Goal: Information Seeking & Learning: Learn about a topic

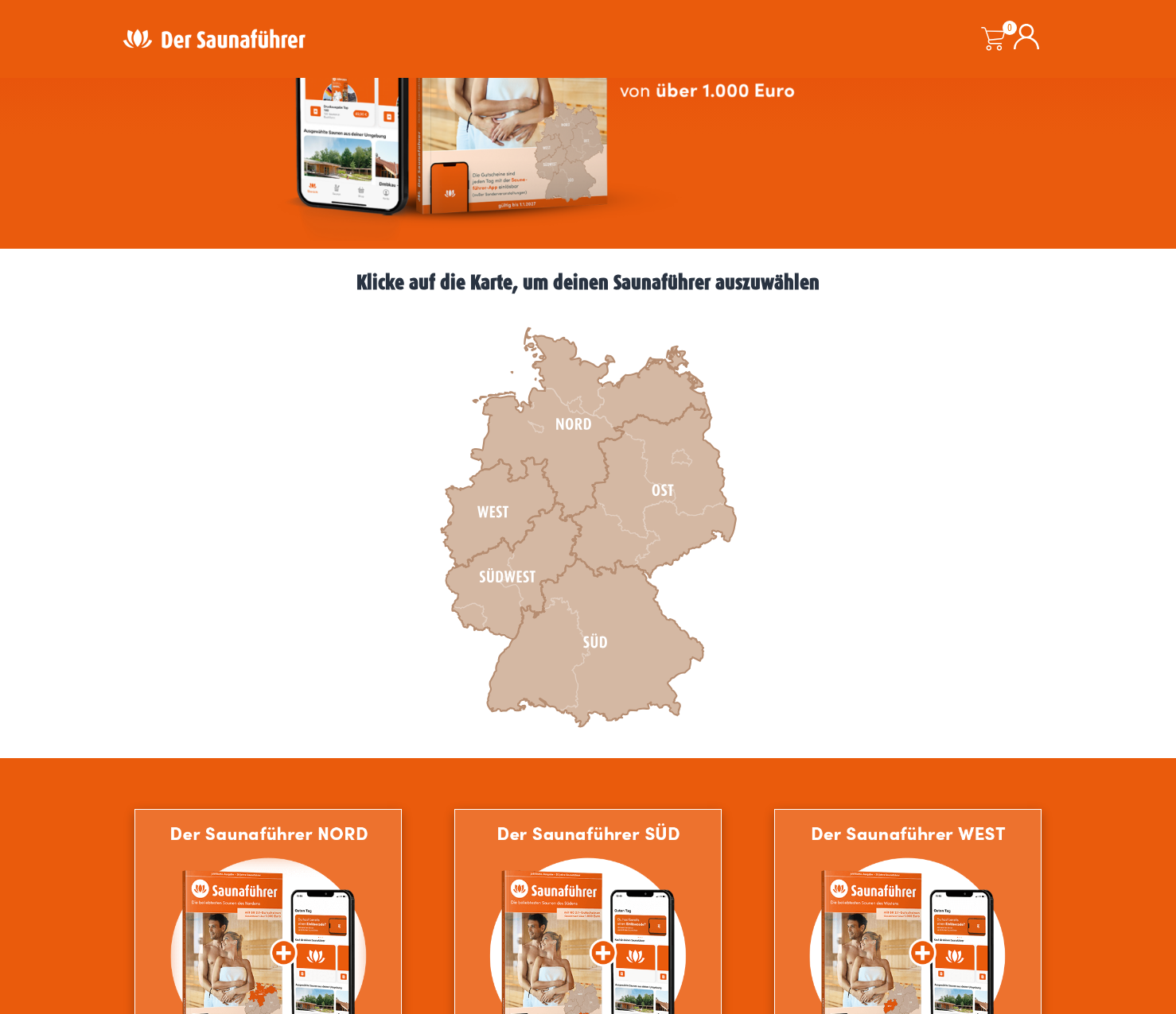
scroll to position [397, 0]
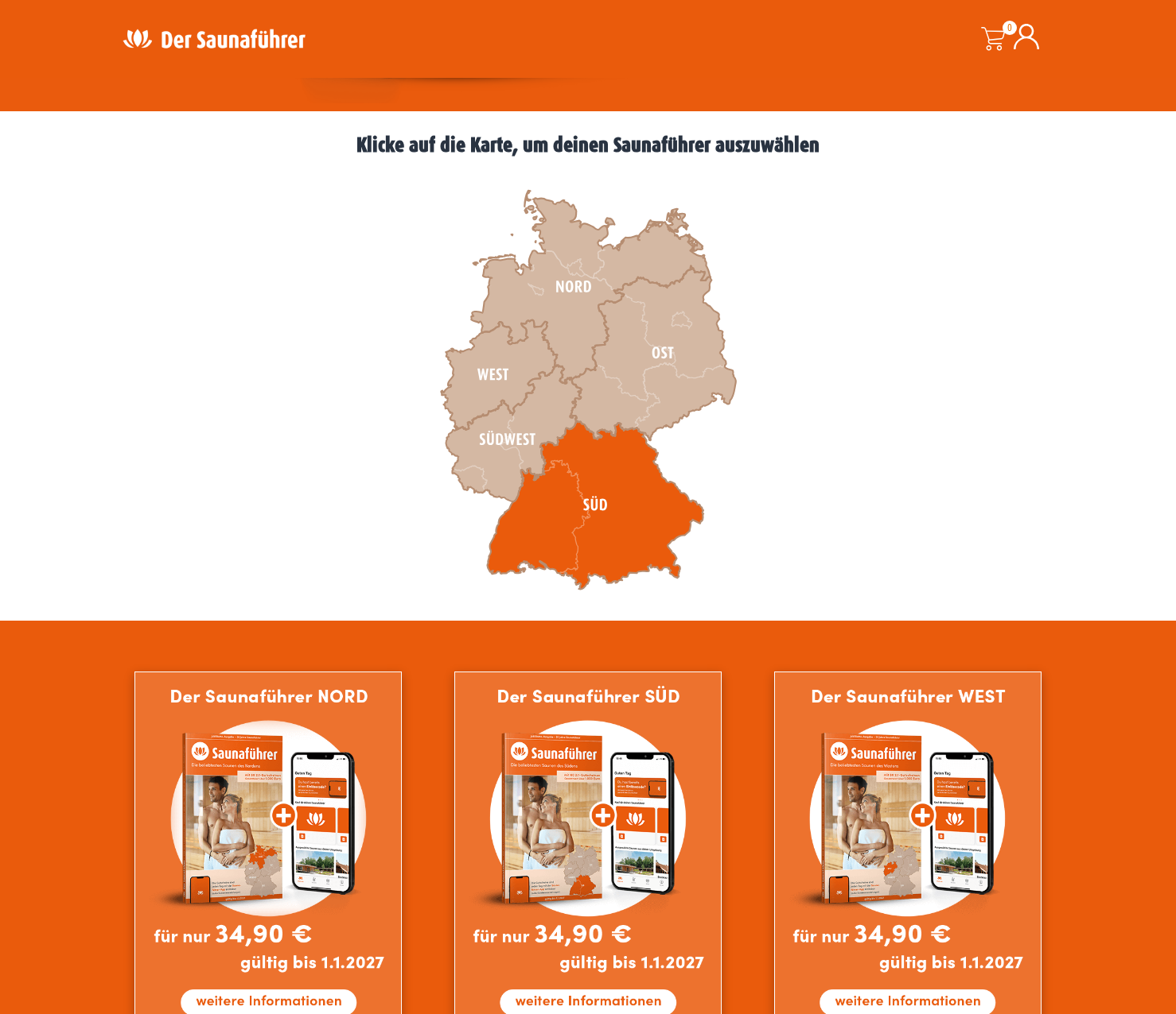
click at [591, 505] on icon at bounding box center [595, 506] width 217 height 168
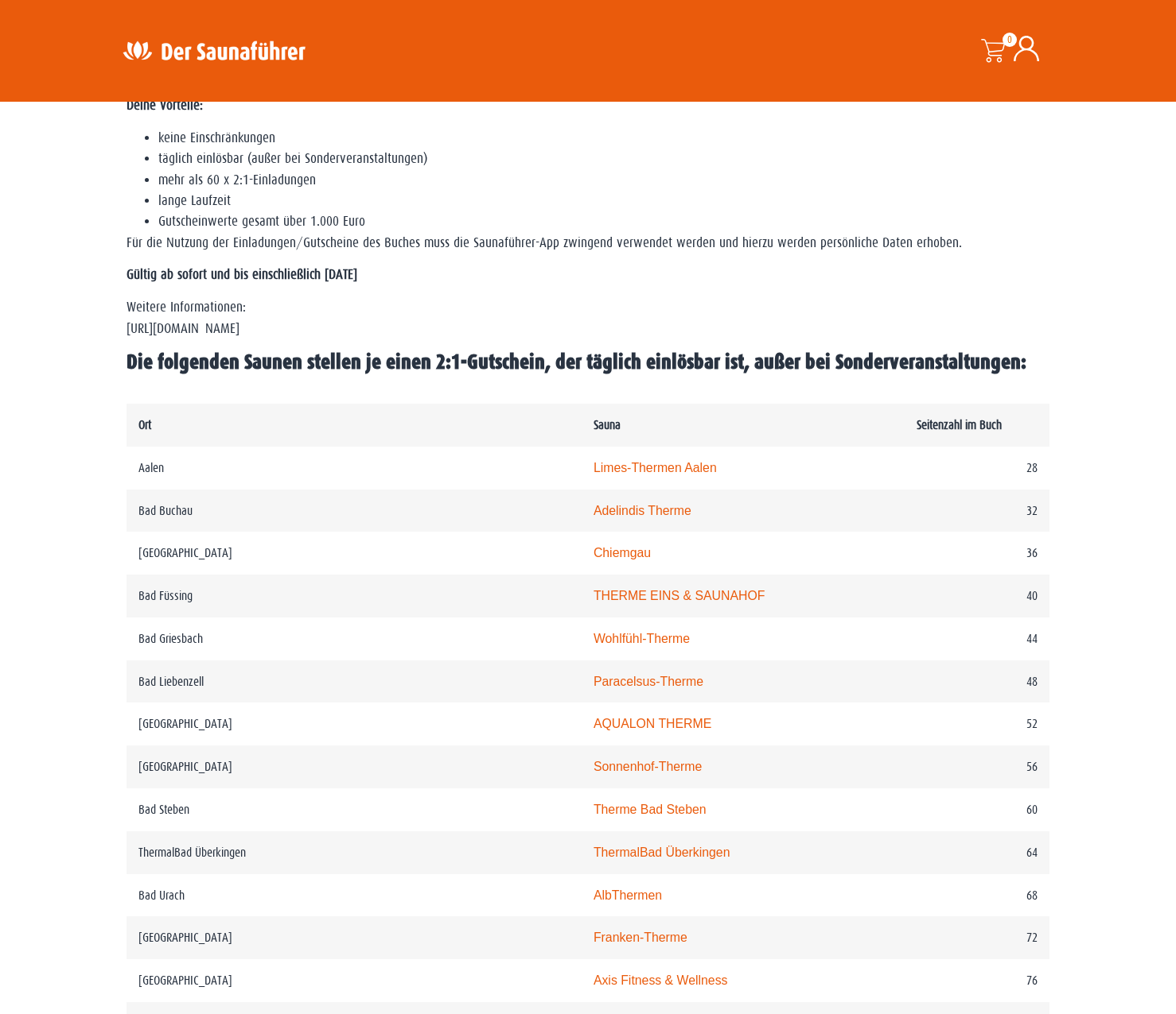
scroll to position [715, 0]
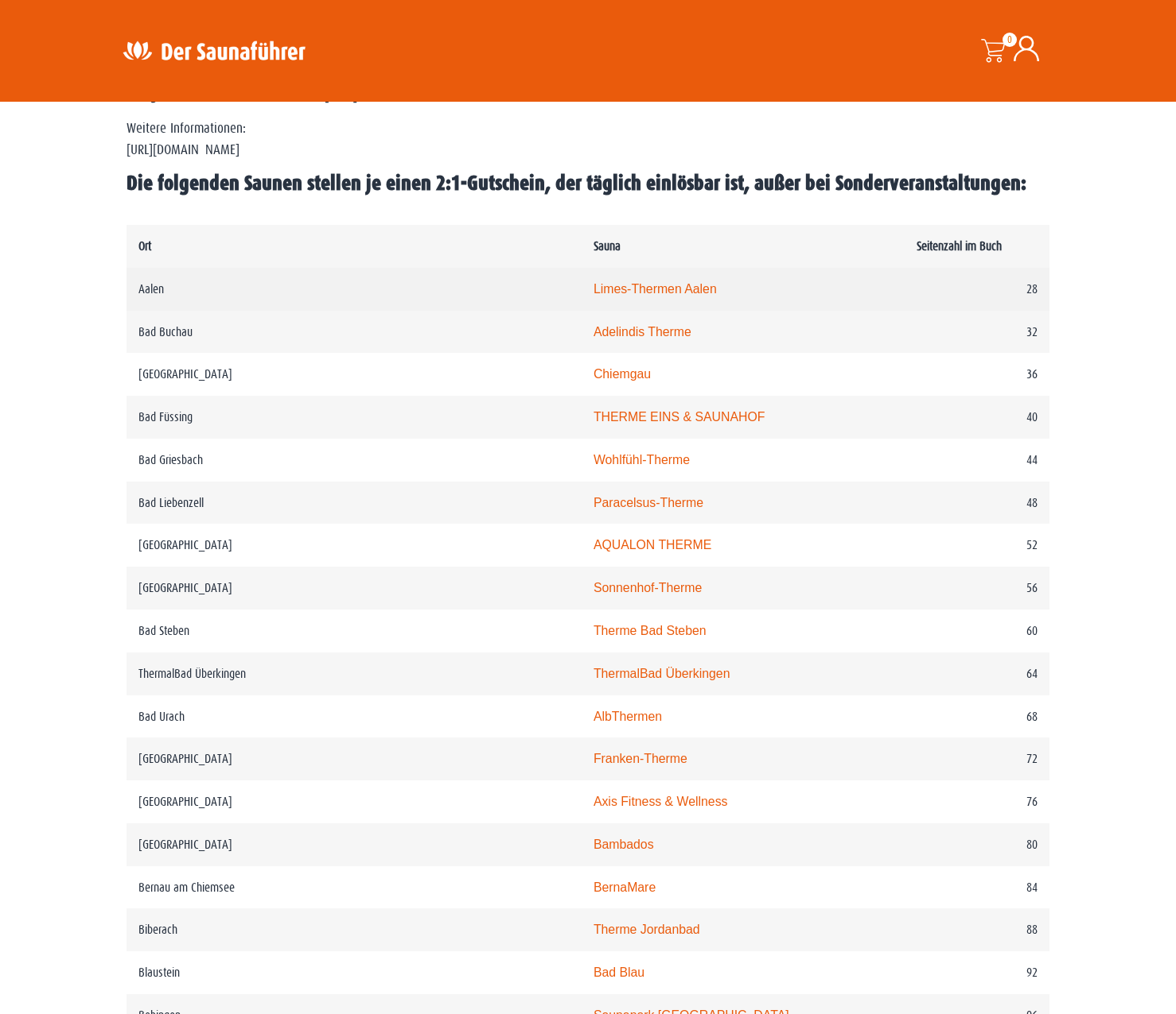
click at [594, 286] on link "Limes-Thermen Aalen" at bounding box center [655, 289] width 123 height 14
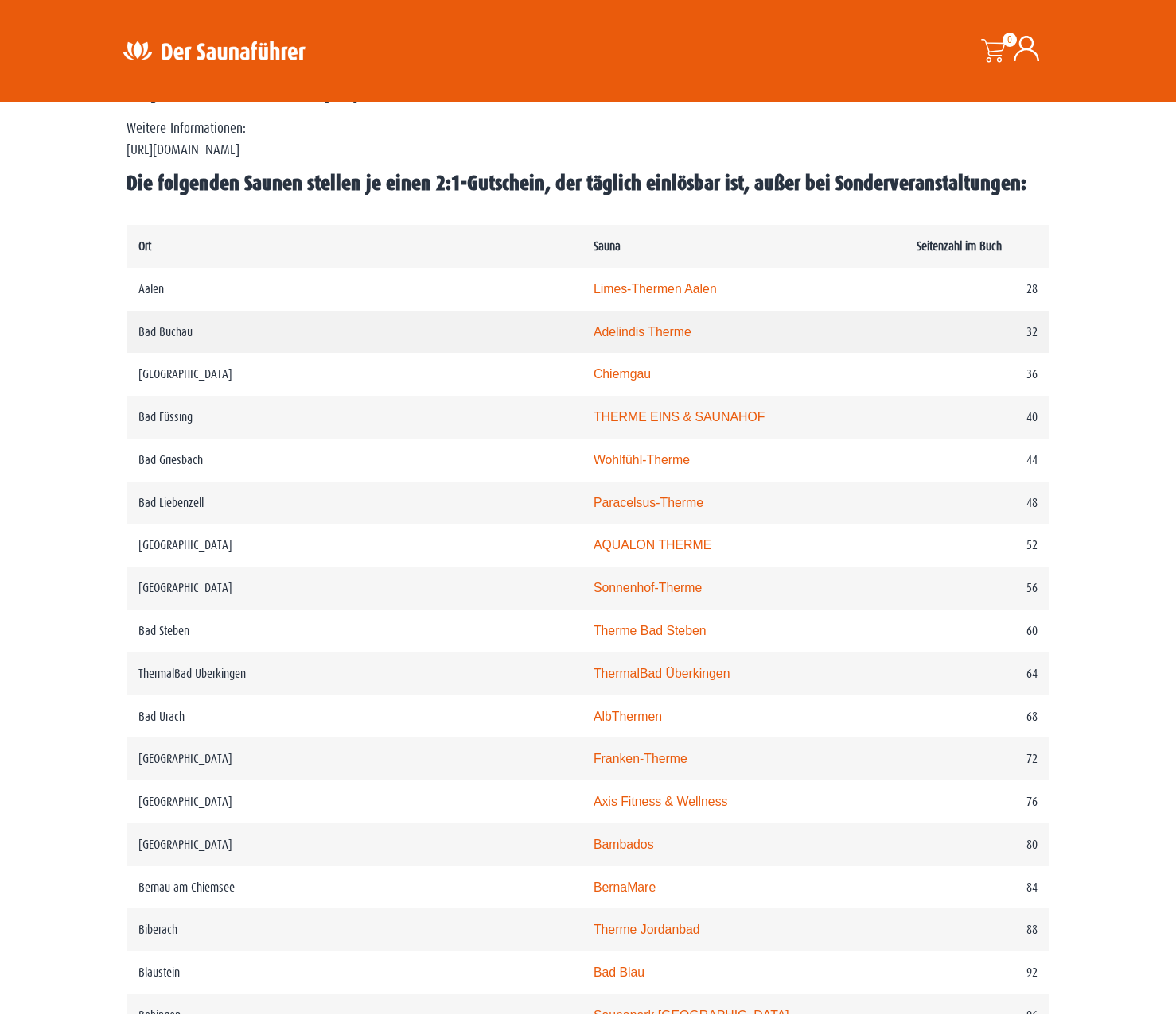
click at [594, 332] on link "Adelindis Therme" at bounding box center [642, 332] width 98 height 14
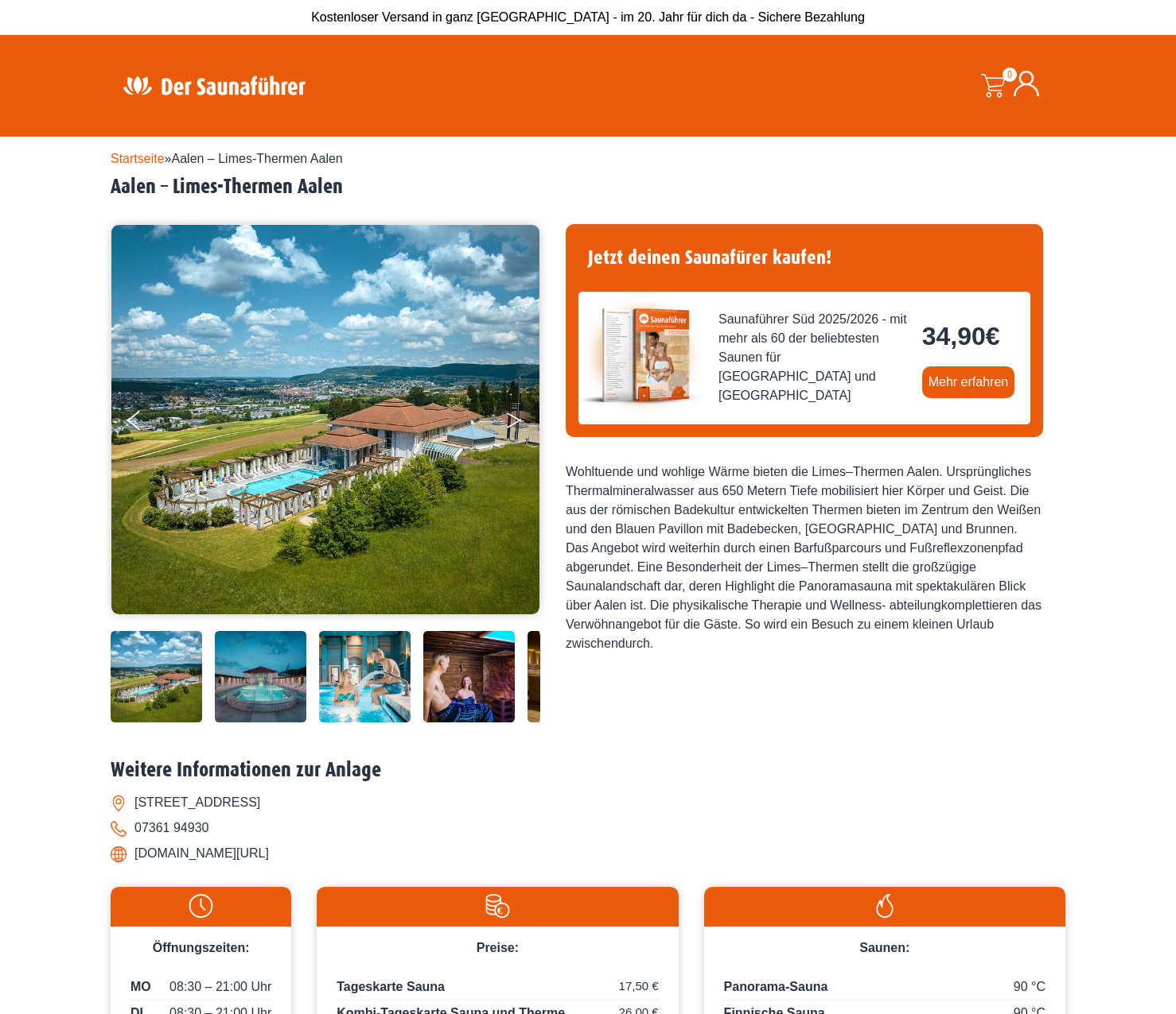
click at [512, 408] on button "Next" at bounding box center [524, 423] width 40 height 40
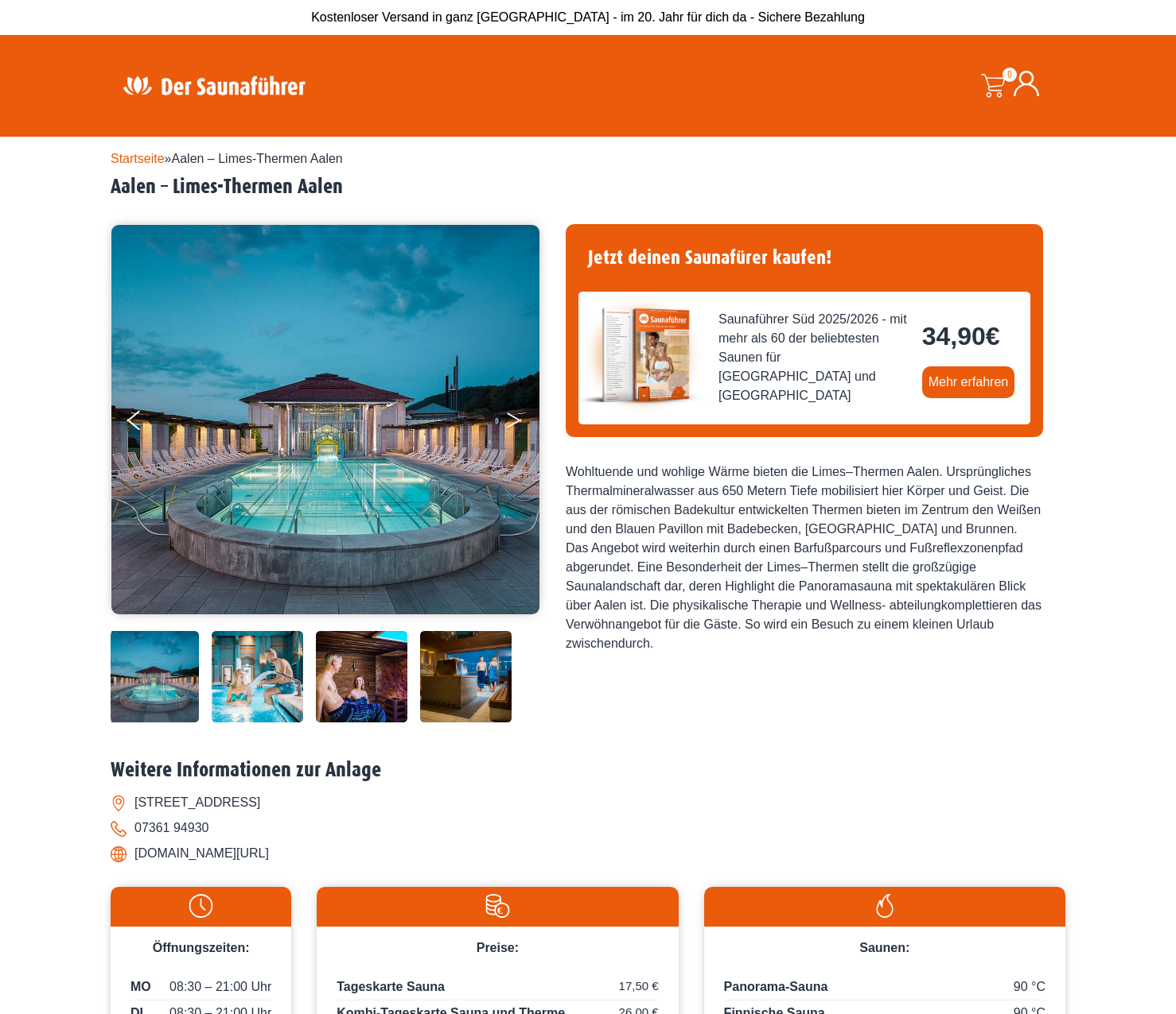
click at [512, 415] on button "Next" at bounding box center [524, 423] width 40 height 40
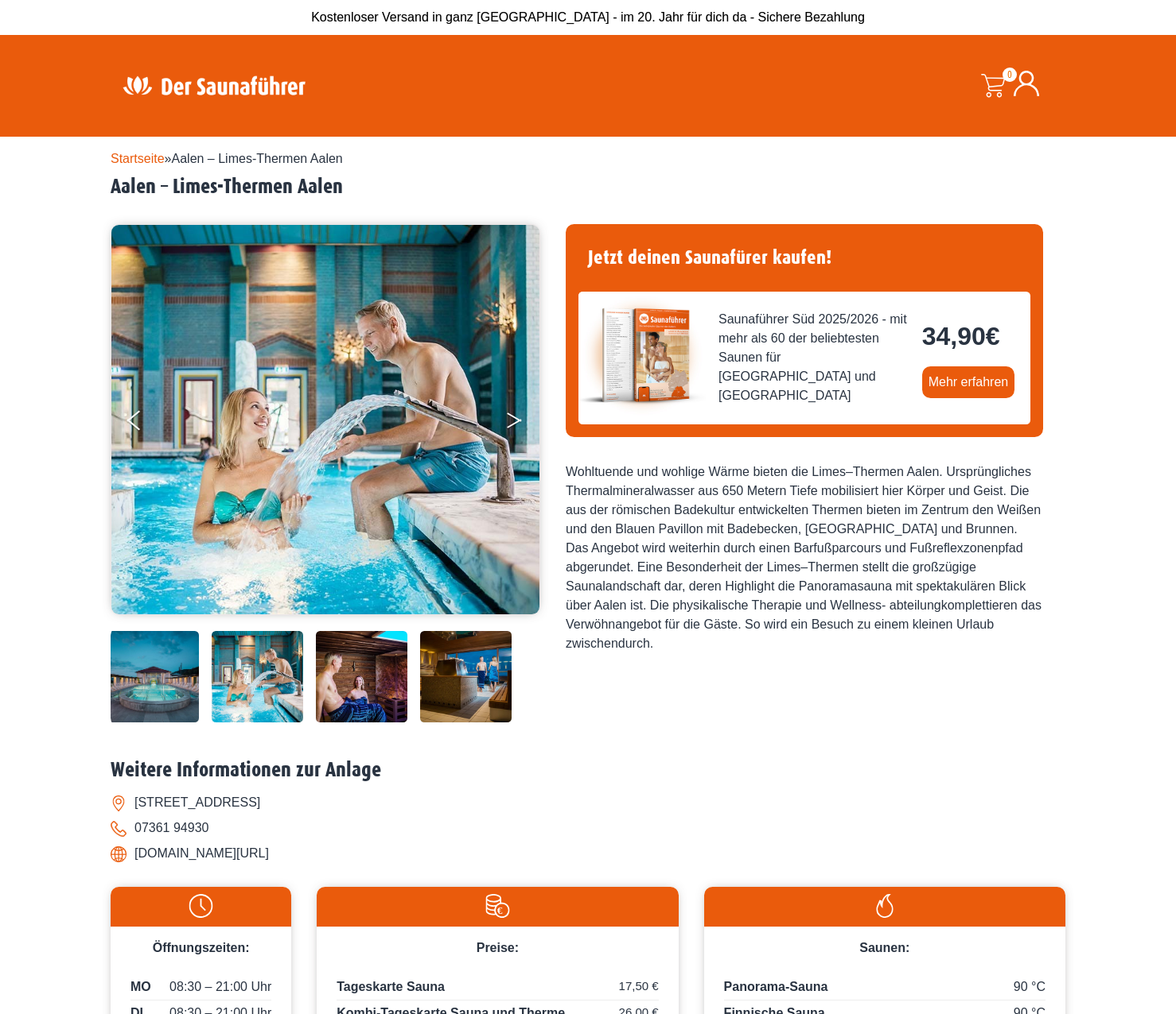
click at [510, 417] on icon "Next" at bounding box center [514, 418] width 15 height 10
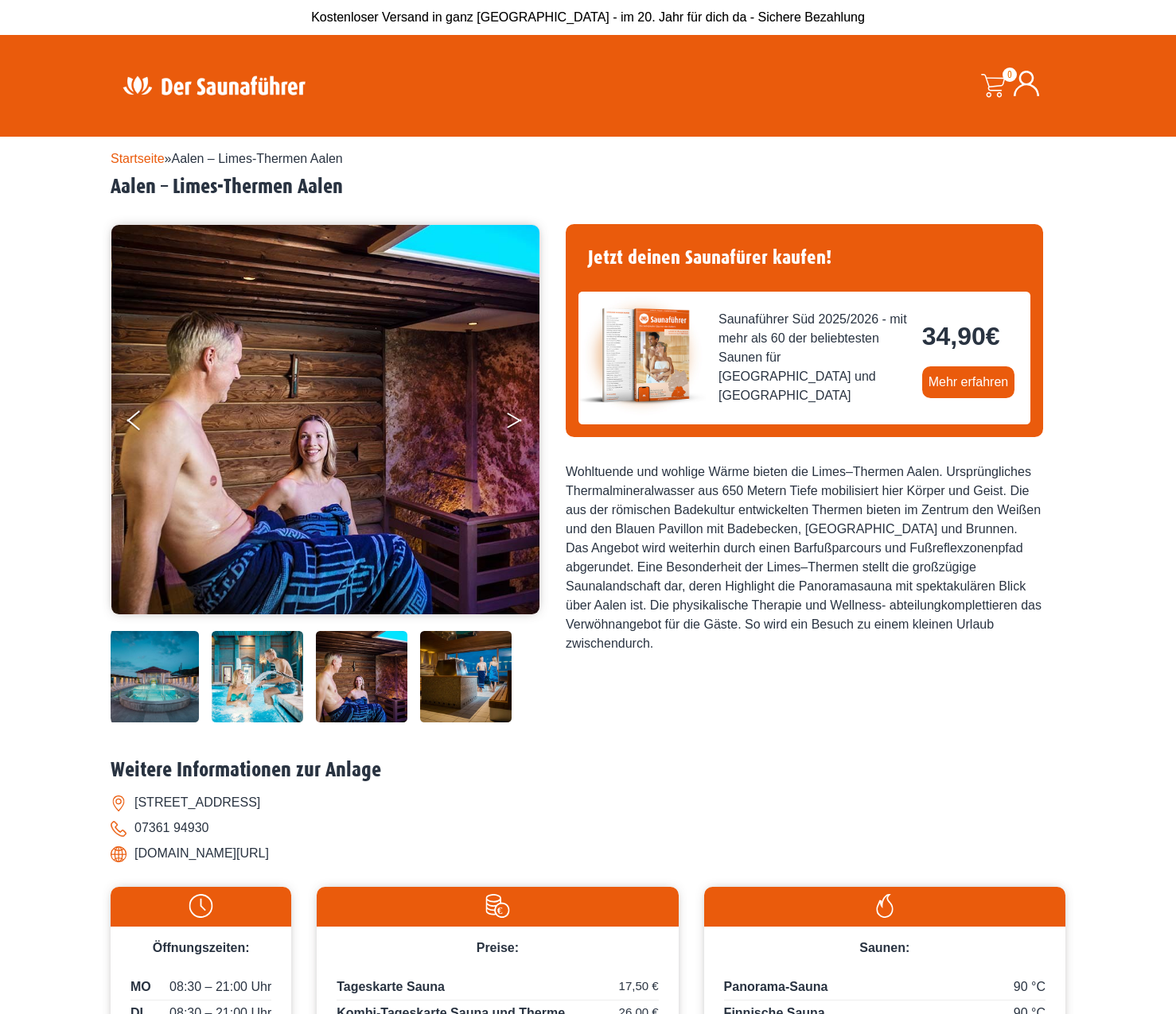
click at [510, 417] on button "Next" at bounding box center [524, 423] width 40 height 40
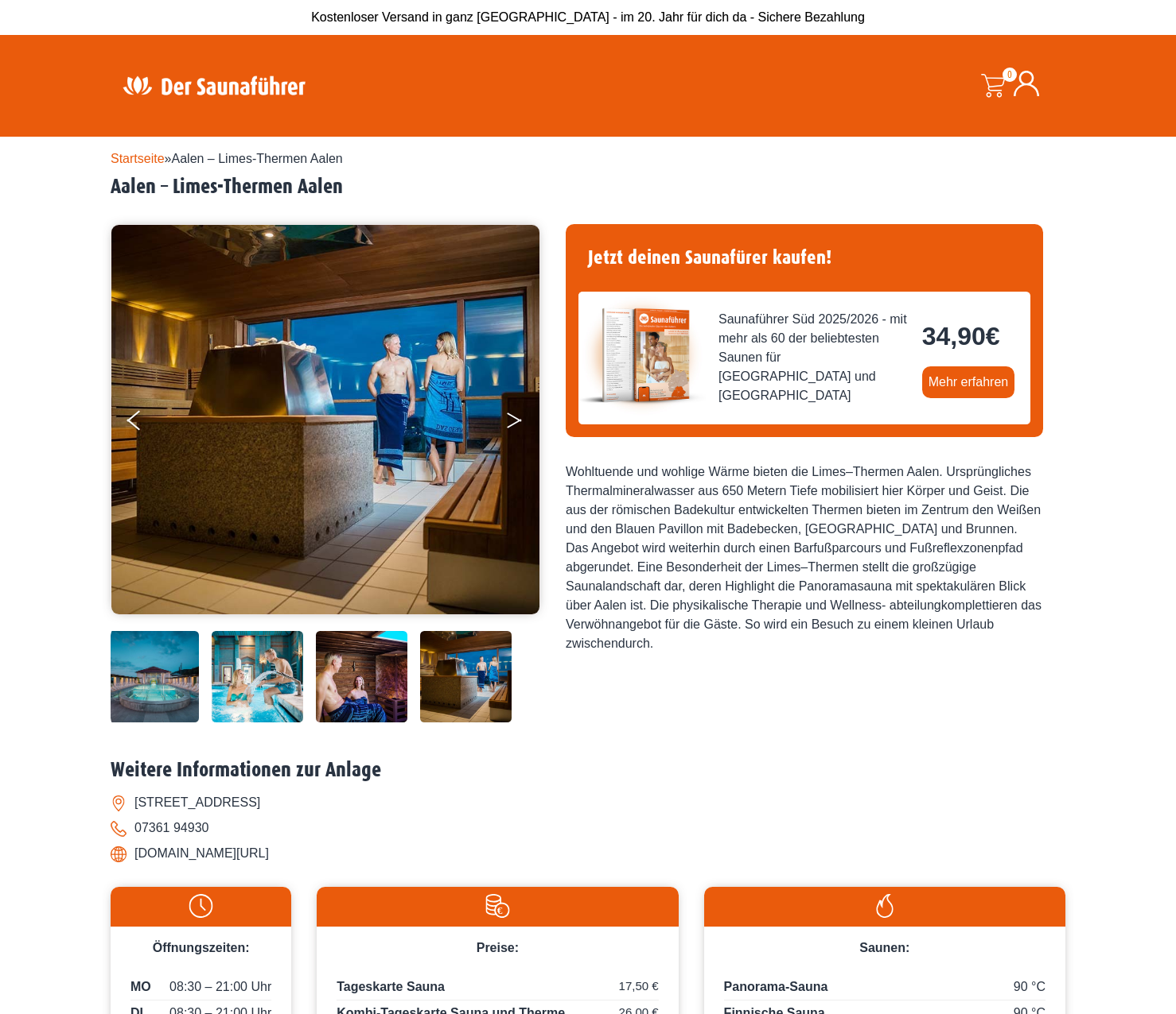
click at [510, 417] on button "Next" at bounding box center [524, 423] width 40 height 40
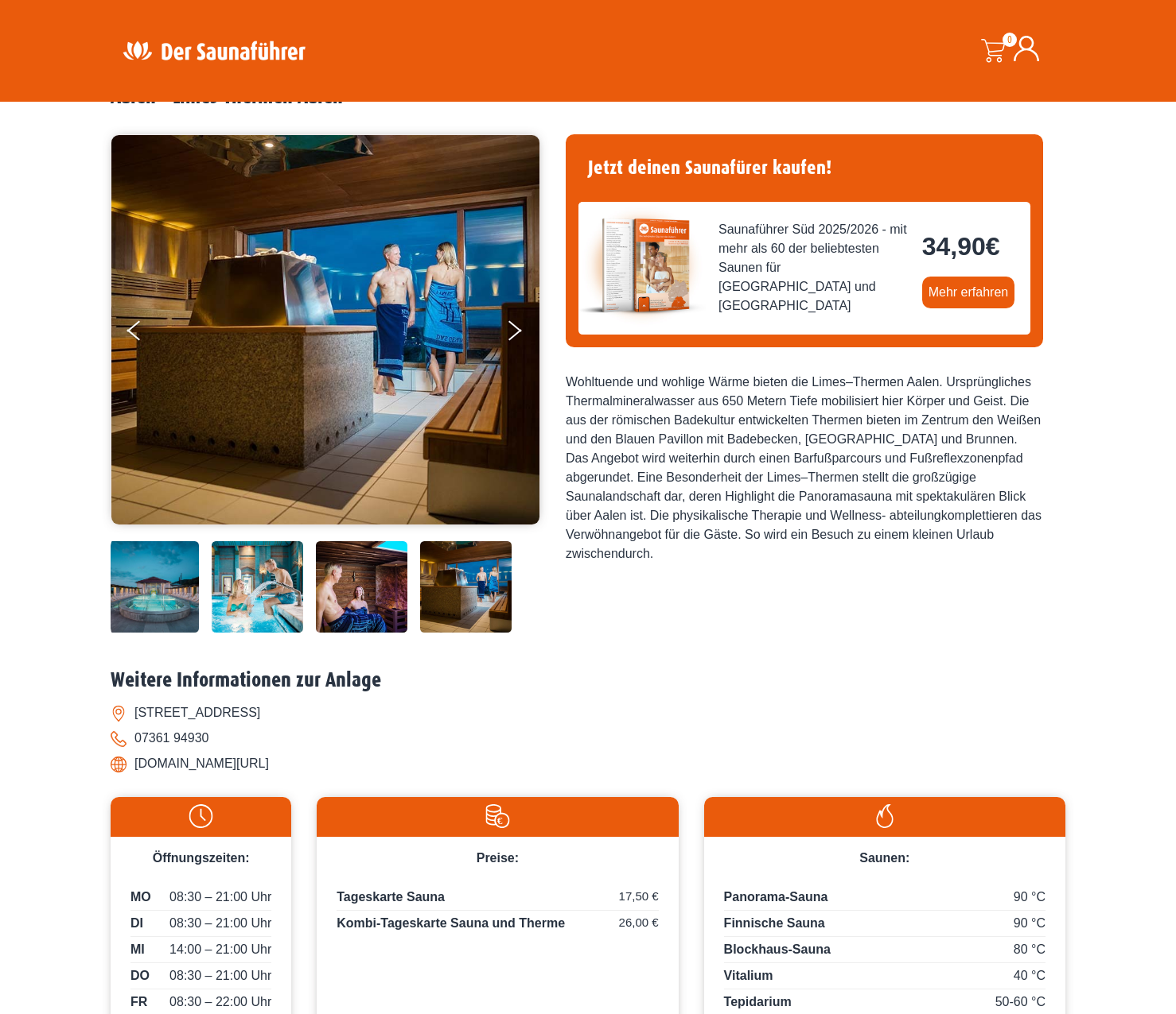
scroll to position [79, 0]
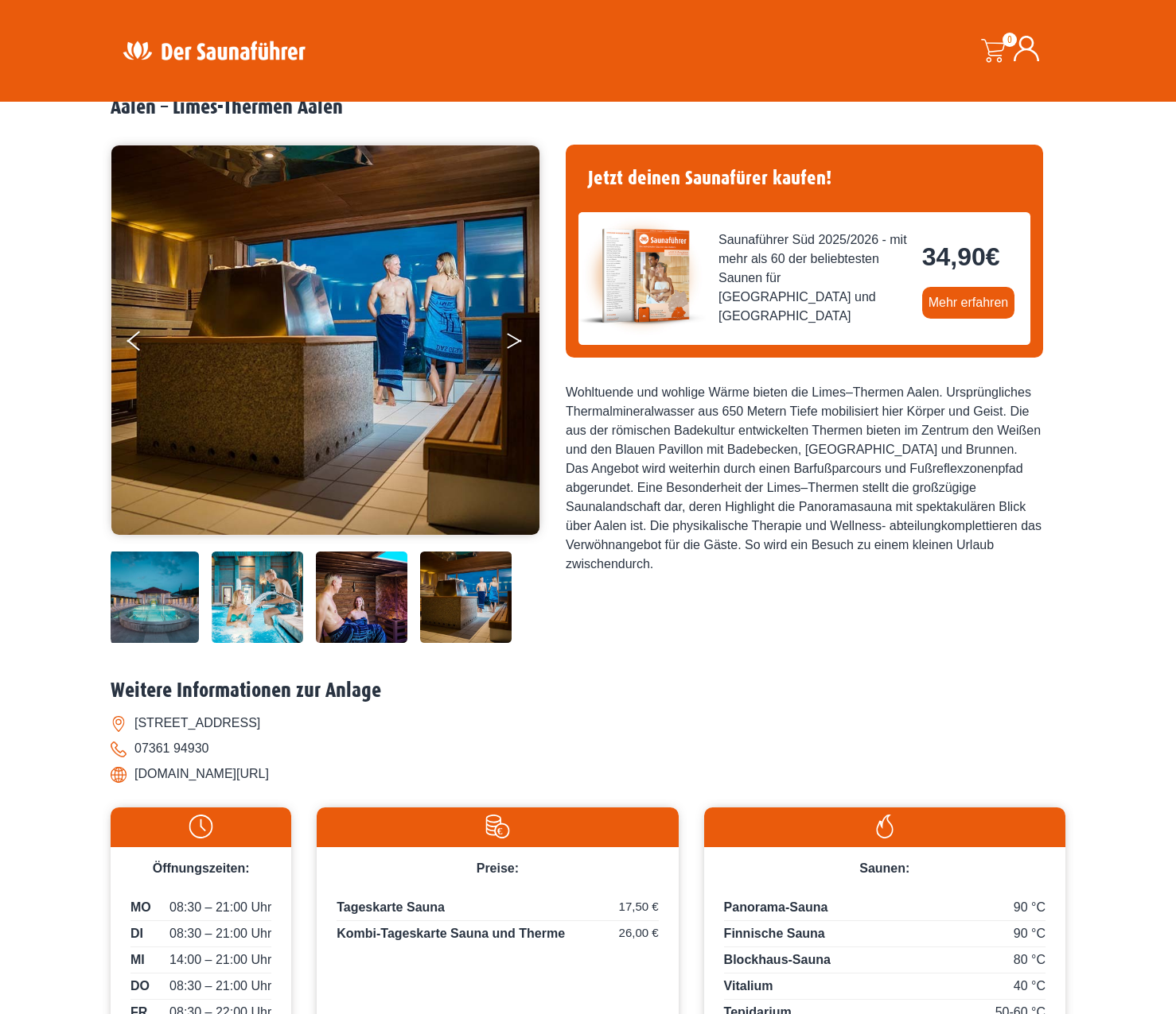
click at [516, 335] on button "Next" at bounding box center [524, 344] width 40 height 40
click at [140, 333] on button "Previous" at bounding box center [147, 344] width 40 height 40
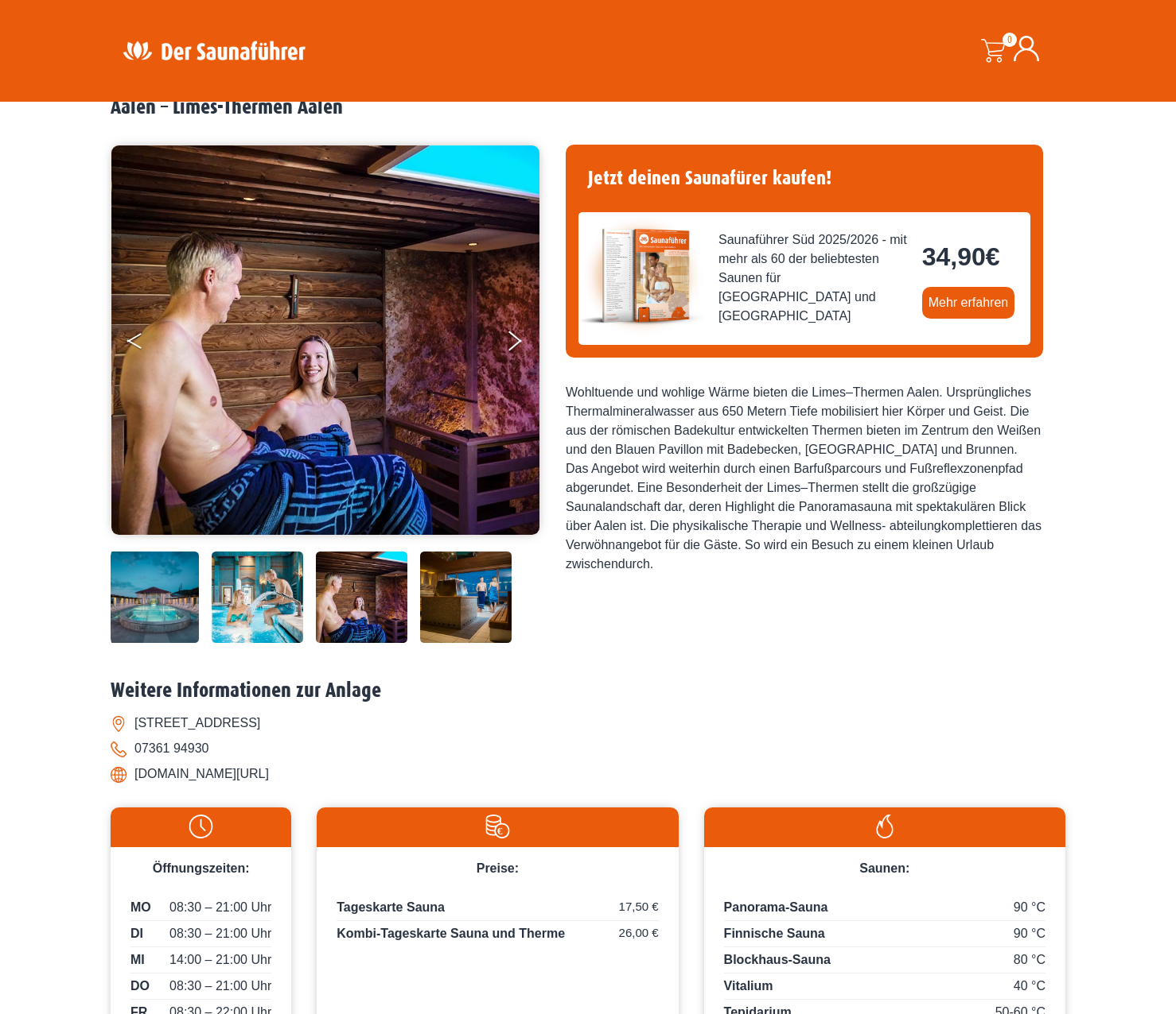
click at [134, 334] on button "Previous" at bounding box center [147, 344] width 40 height 40
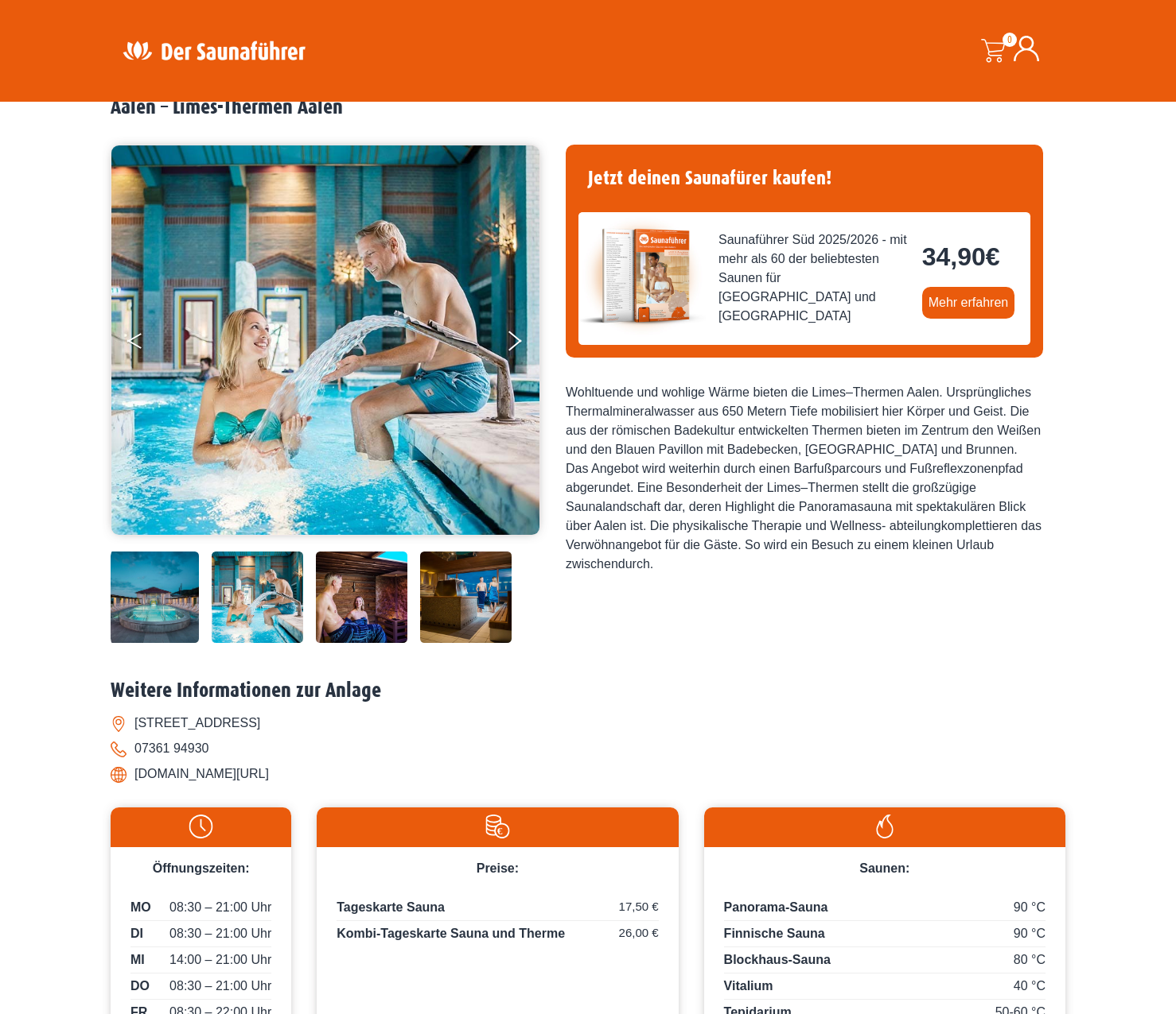
click at [134, 334] on button "Previous" at bounding box center [147, 344] width 40 height 40
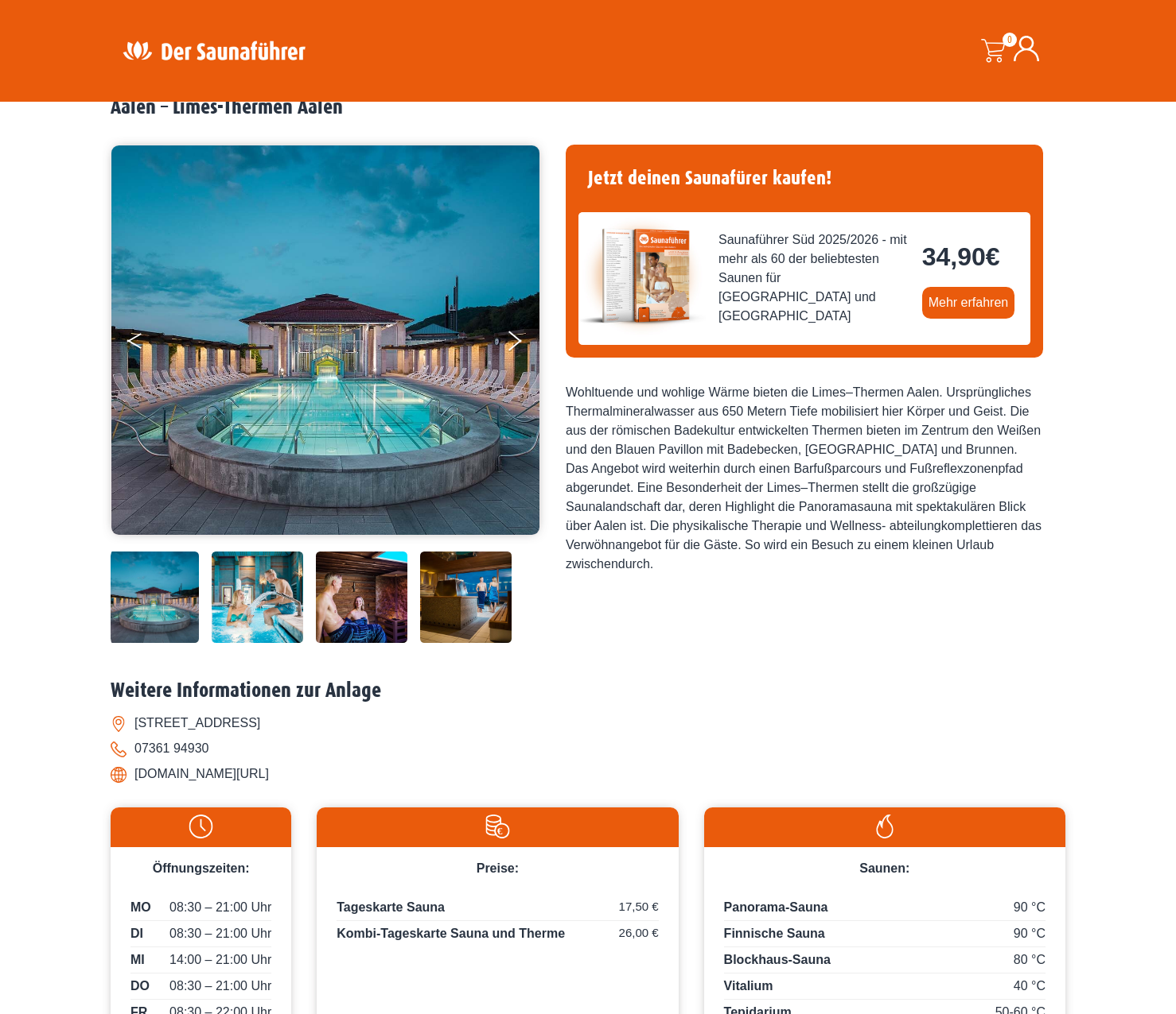
click at [134, 334] on button "Previous" at bounding box center [147, 344] width 40 height 40
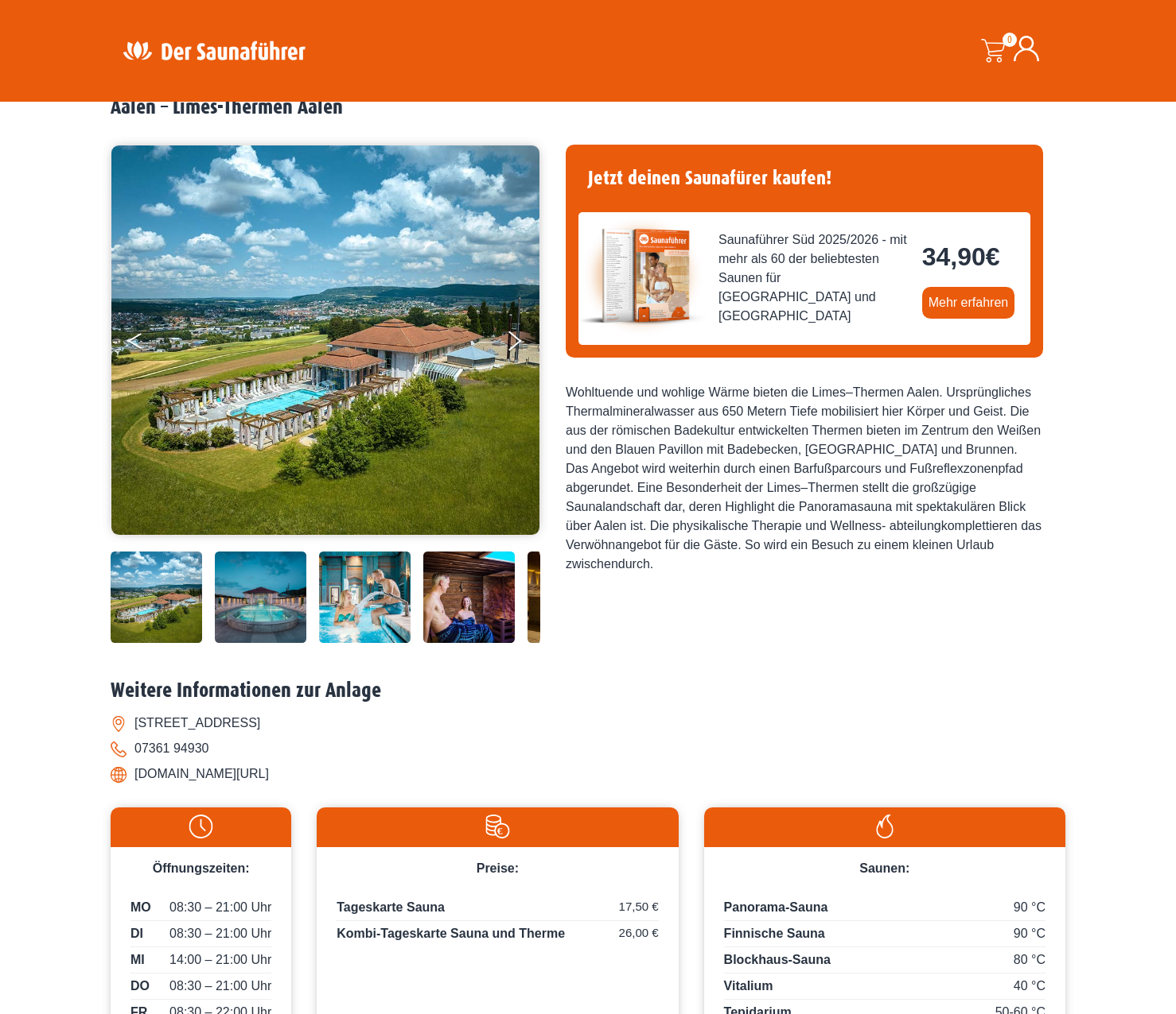
click at [134, 334] on button "Previous" at bounding box center [147, 344] width 40 height 40
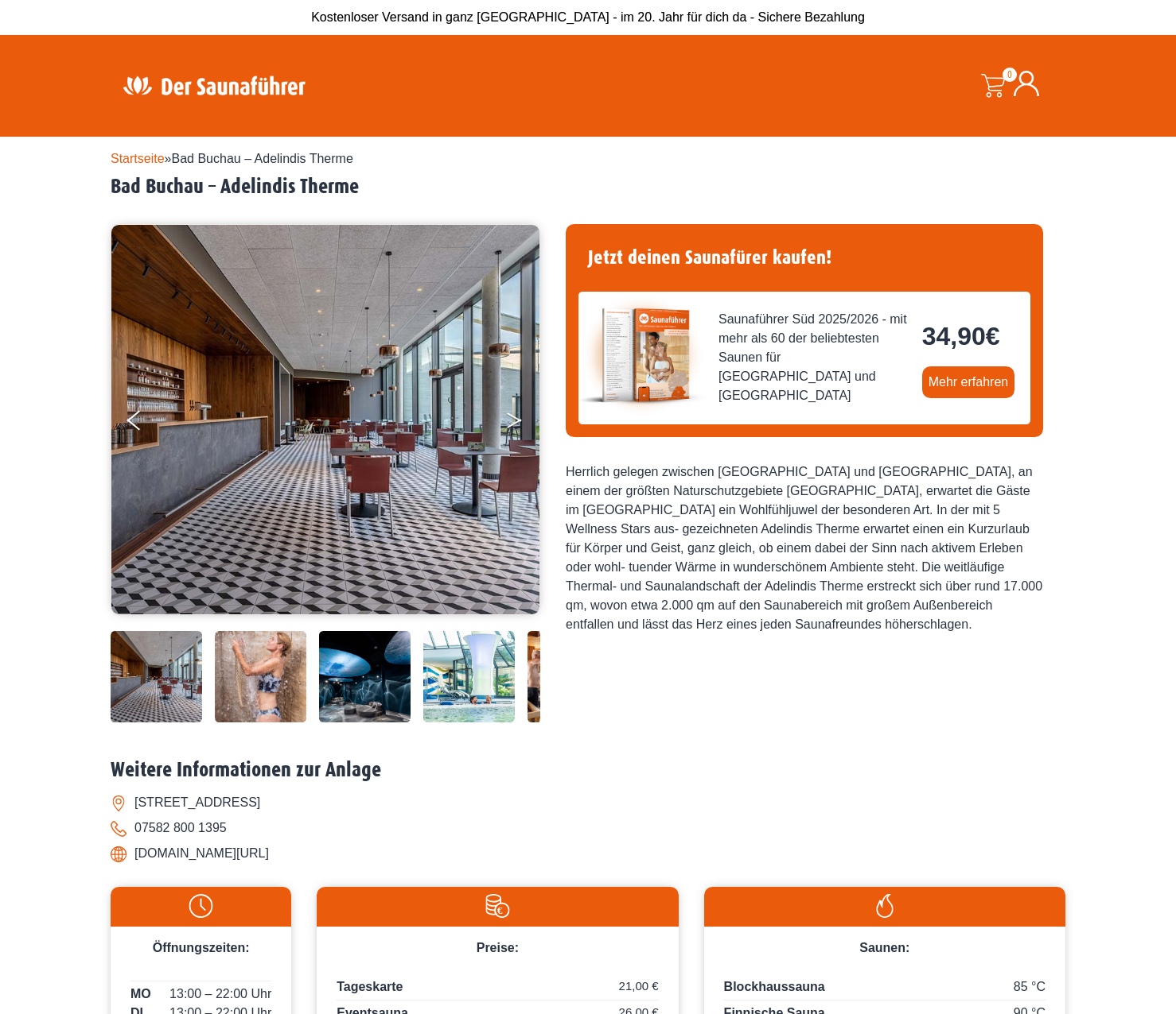
click at [512, 420] on button "Next" at bounding box center [524, 423] width 40 height 40
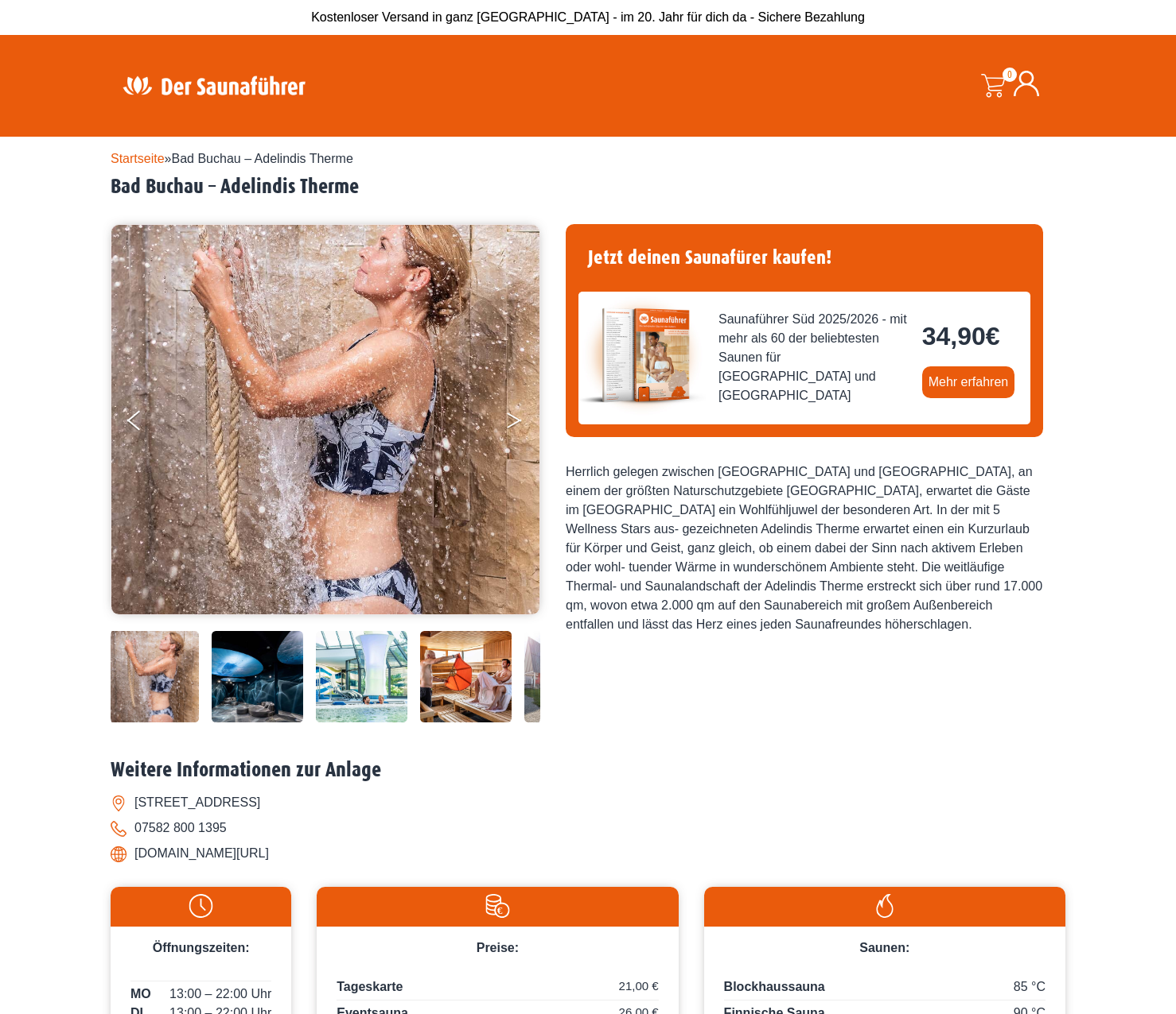
click at [512, 420] on button "Next" at bounding box center [524, 423] width 40 height 40
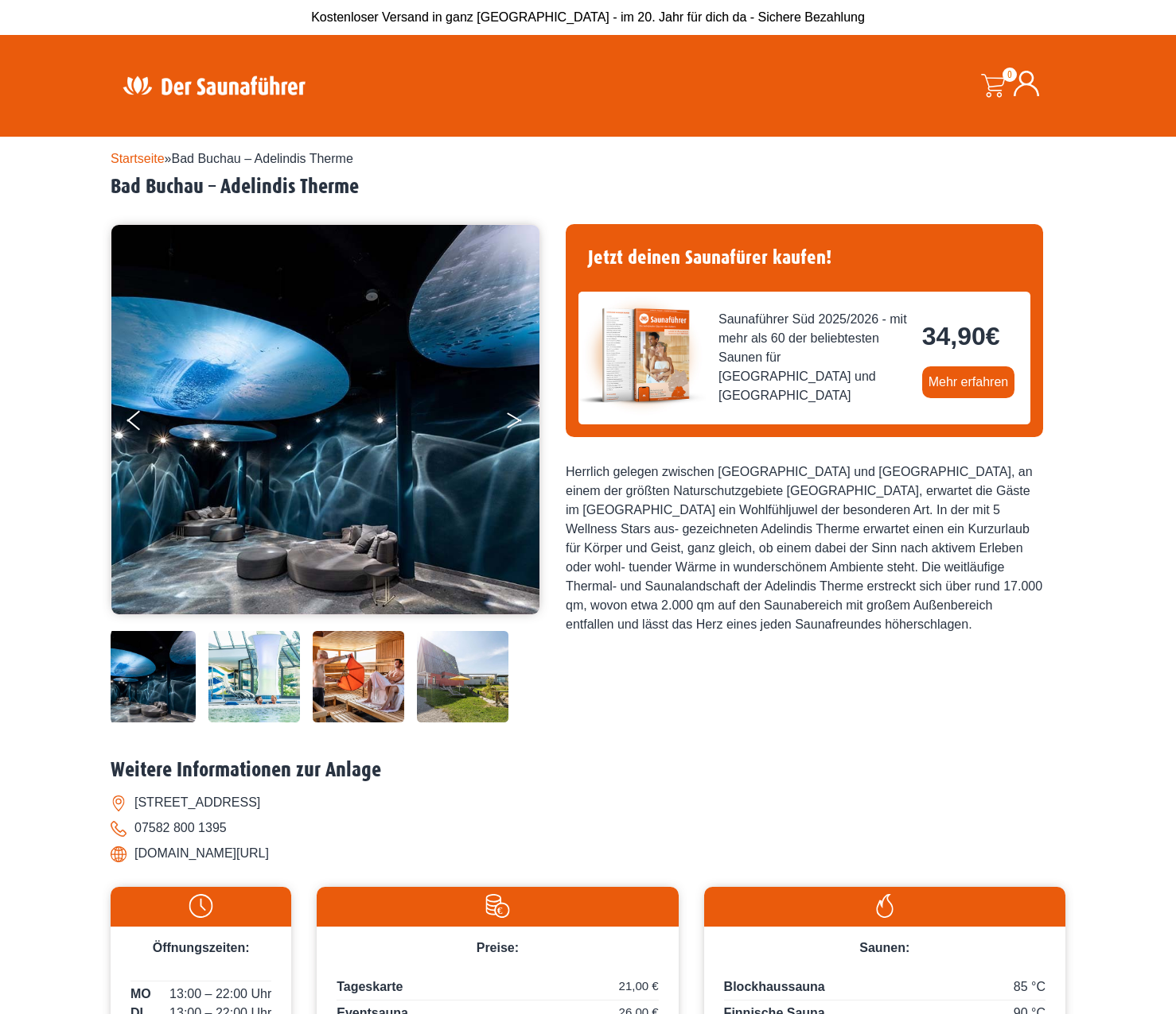
click at [511, 420] on button "Next" at bounding box center [524, 423] width 40 height 40
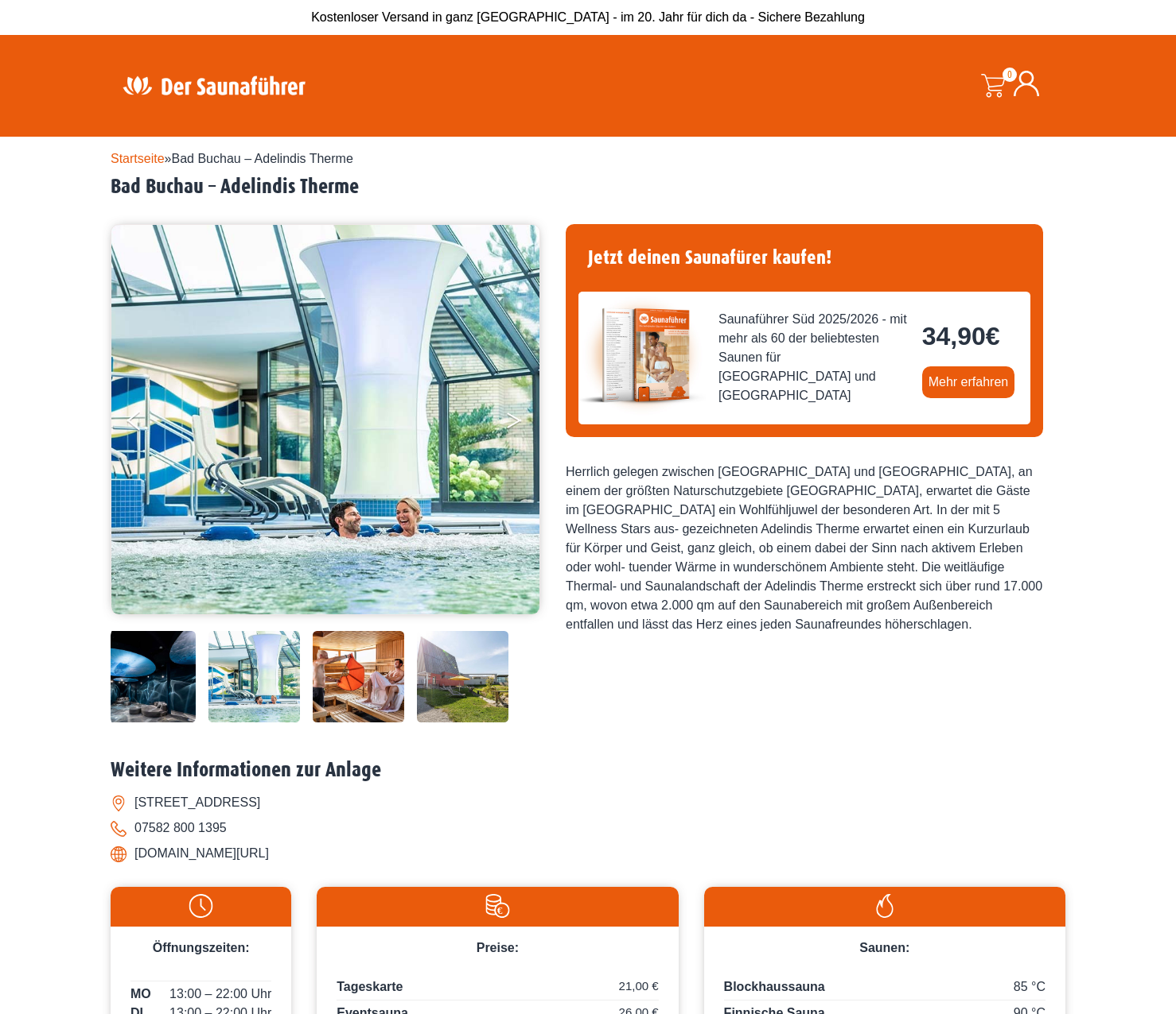
click at [511, 420] on button "Next" at bounding box center [524, 423] width 40 height 40
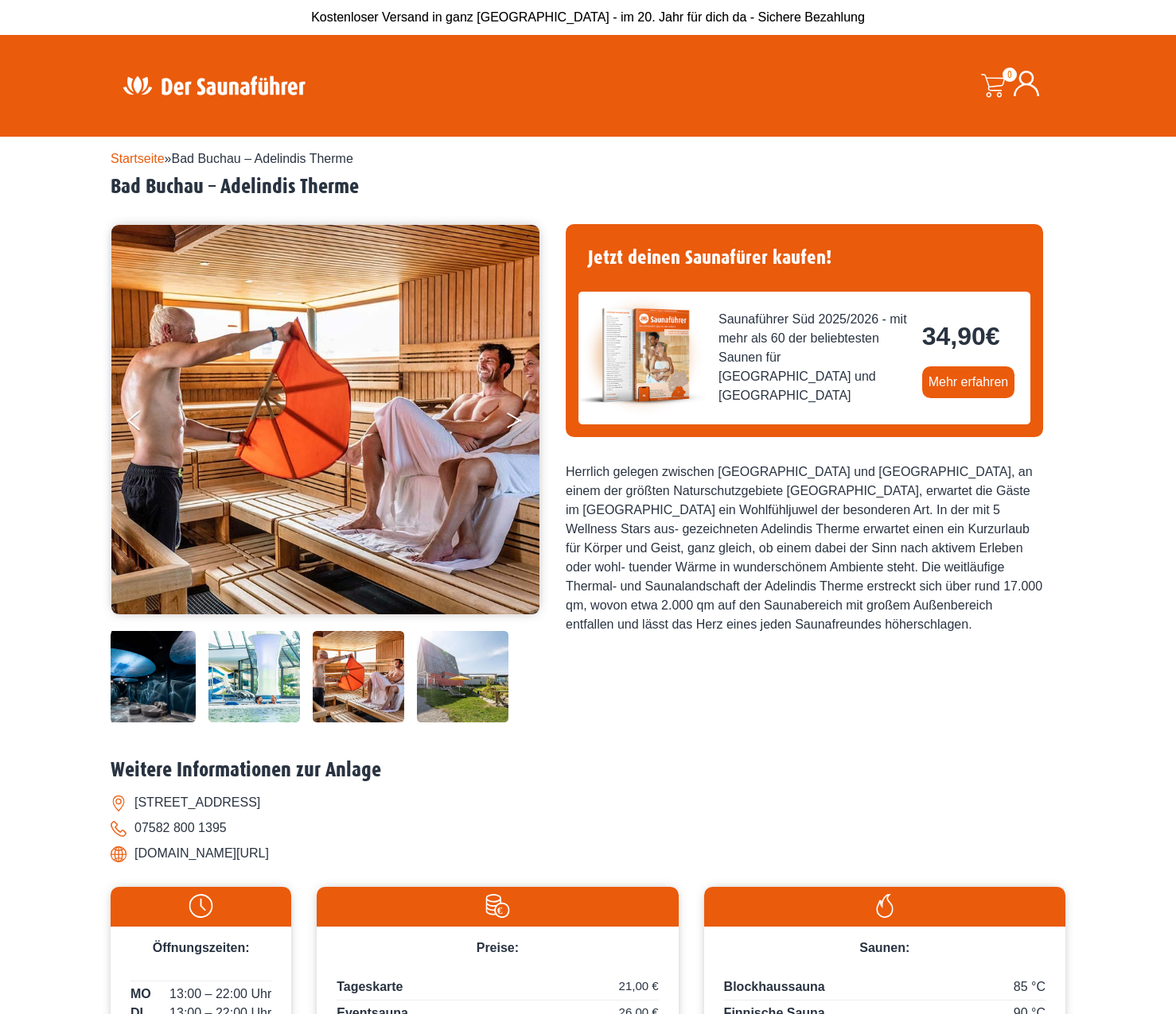
click at [510, 420] on button "Next" at bounding box center [524, 423] width 40 height 40
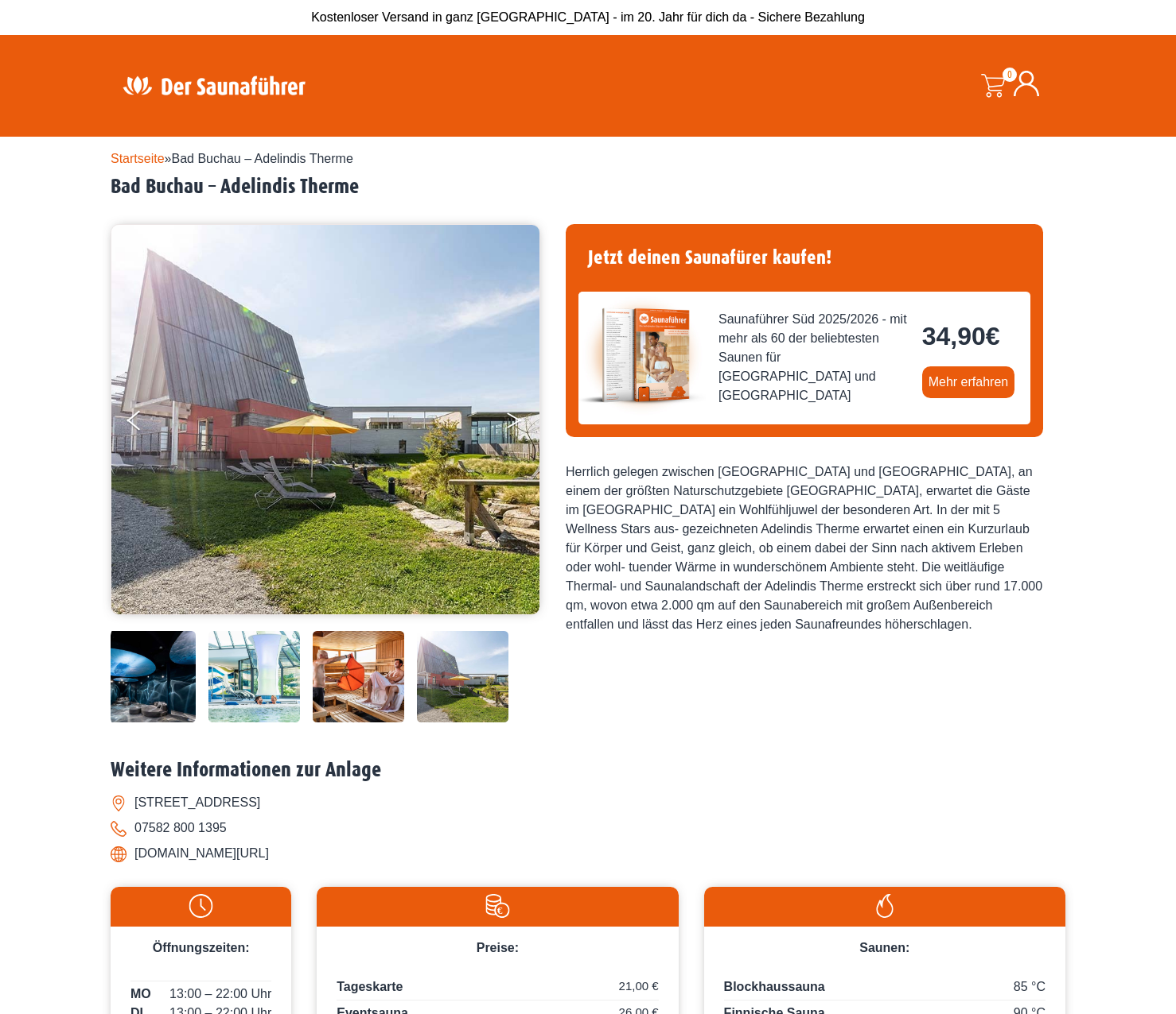
click at [509, 420] on button "Next" at bounding box center [524, 423] width 40 height 40
click at [508, 421] on button "Next" at bounding box center [524, 423] width 40 height 40
